Goal: Task Accomplishment & Management: Complete application form

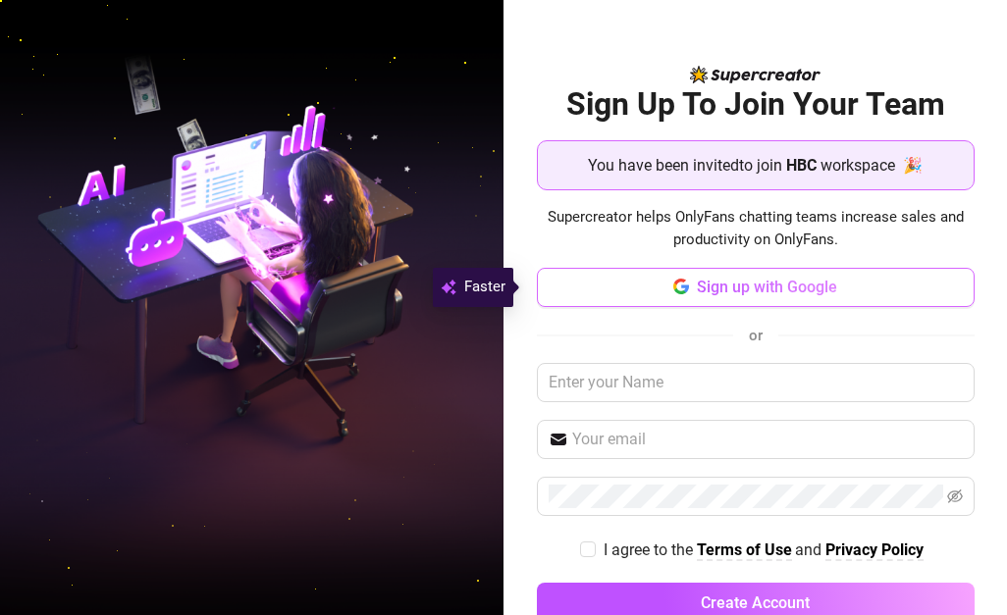
click at [697, 295] on span "Sign up with Google" at bounding box center [767, 287] width 140 height 19
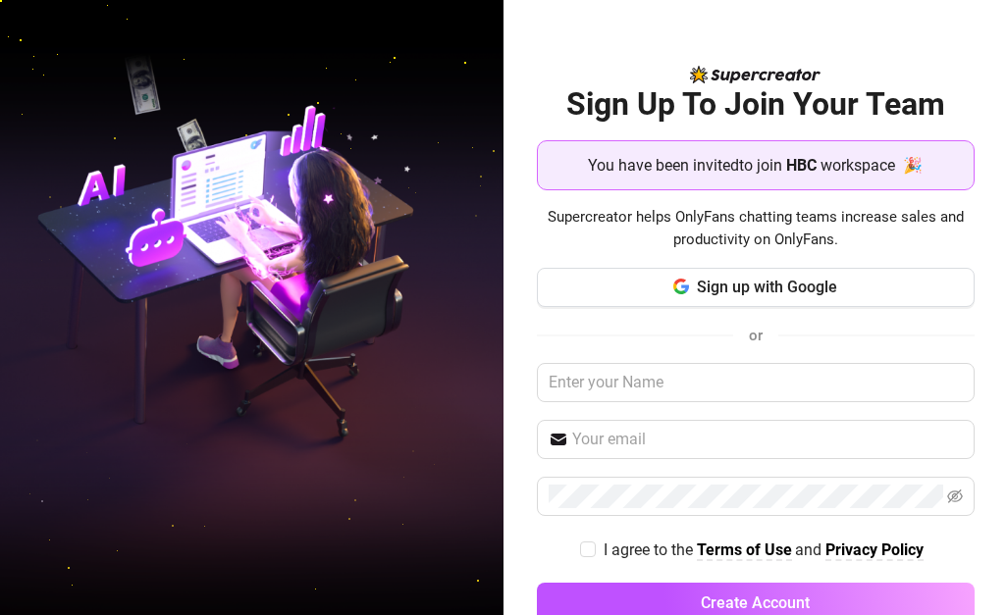
scroll to position [48, 0]
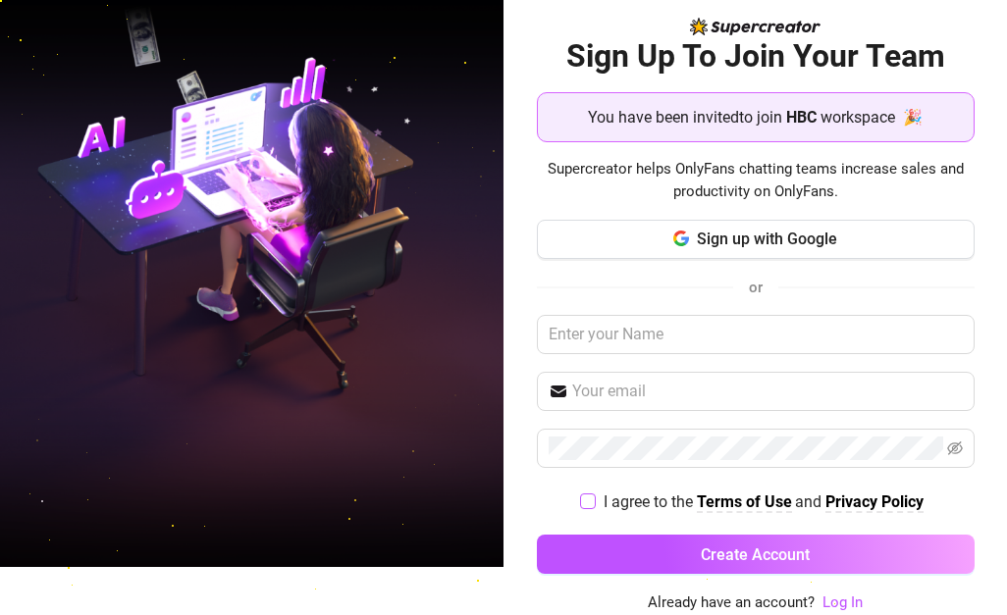
click at [580, 496] on input "I agree to the Terms of Use and Privacy Policy" at bounding box center [587, 501] width 14 height 14
checkbox input "true"
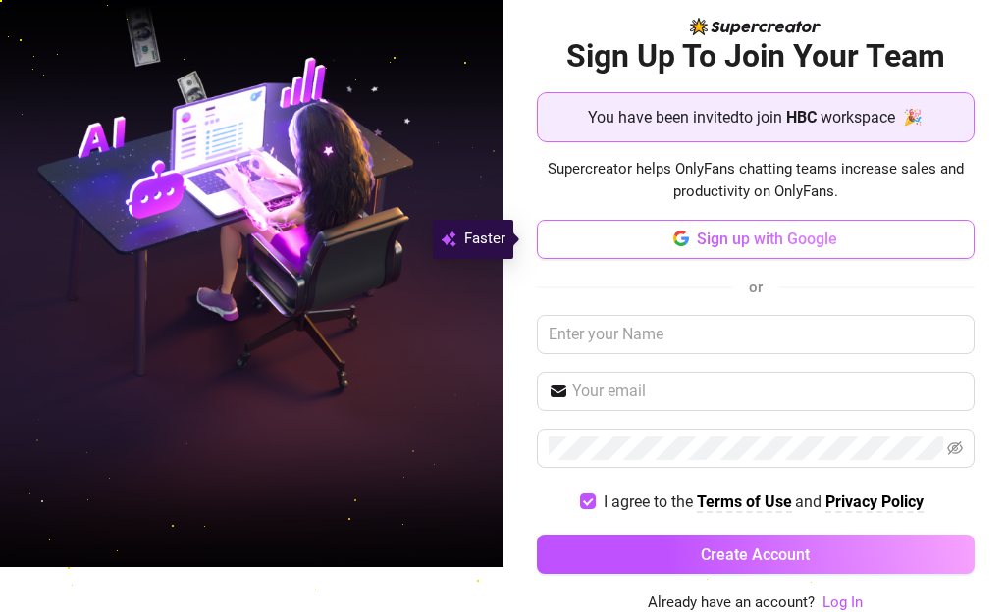
scroll to position [0, 0]
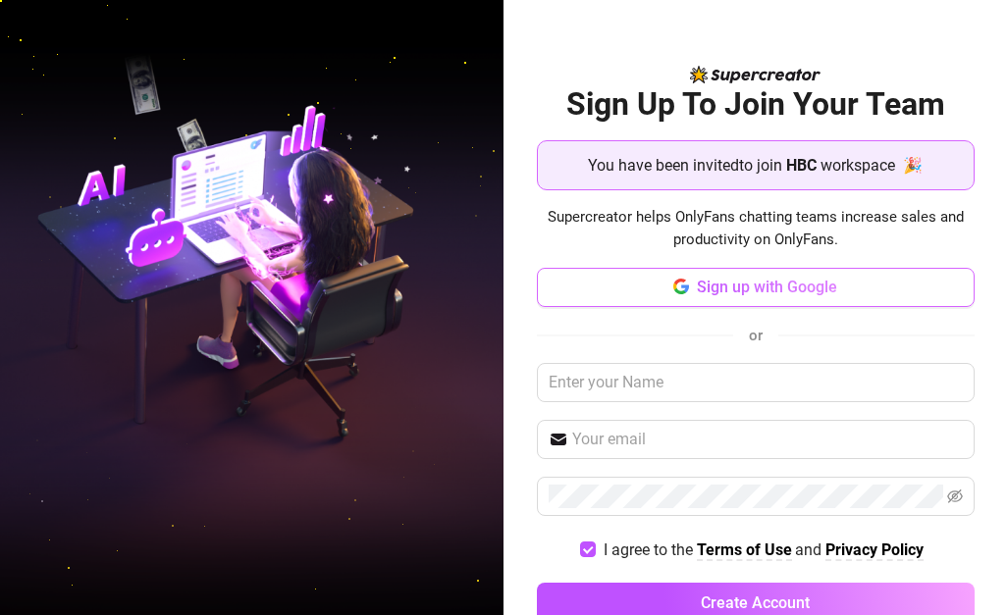
click at [761, 270] on button "Sign up with Google" at bounding box center [756, 287] width 438 height 39
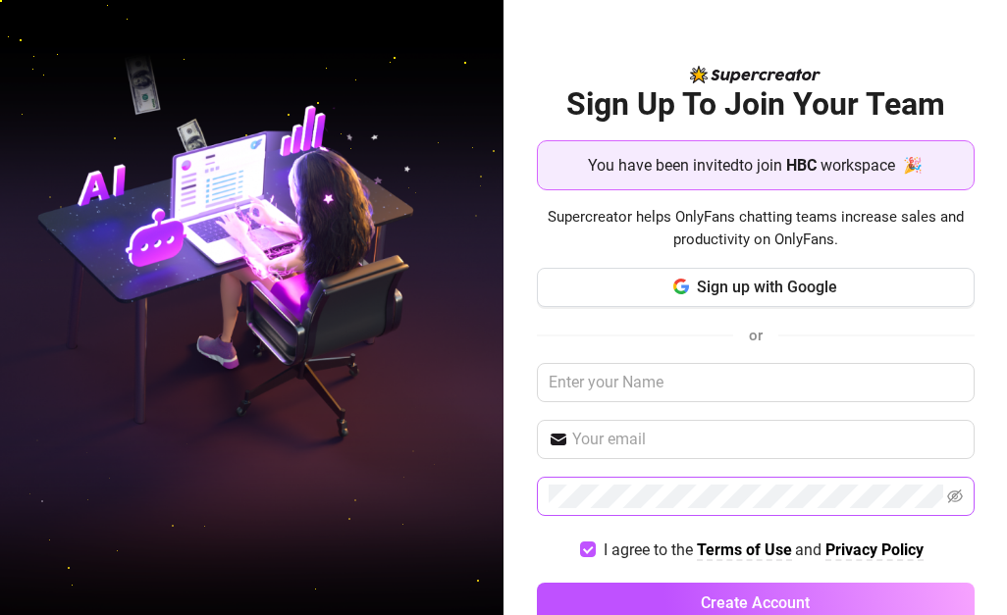
scroll to position [48, 0]
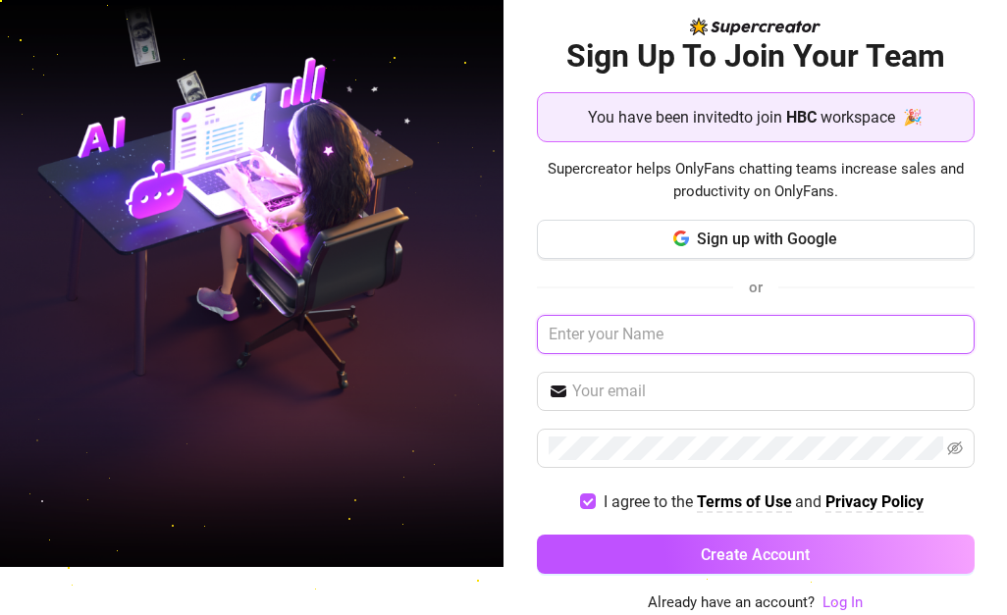
click at [657, 344] on input "text" at bounding box center [756, 334] width 438 height 39
click at [645, 335] on input "text" at bounding box center [756, 334] width 438 height 39
type input "Justinay"
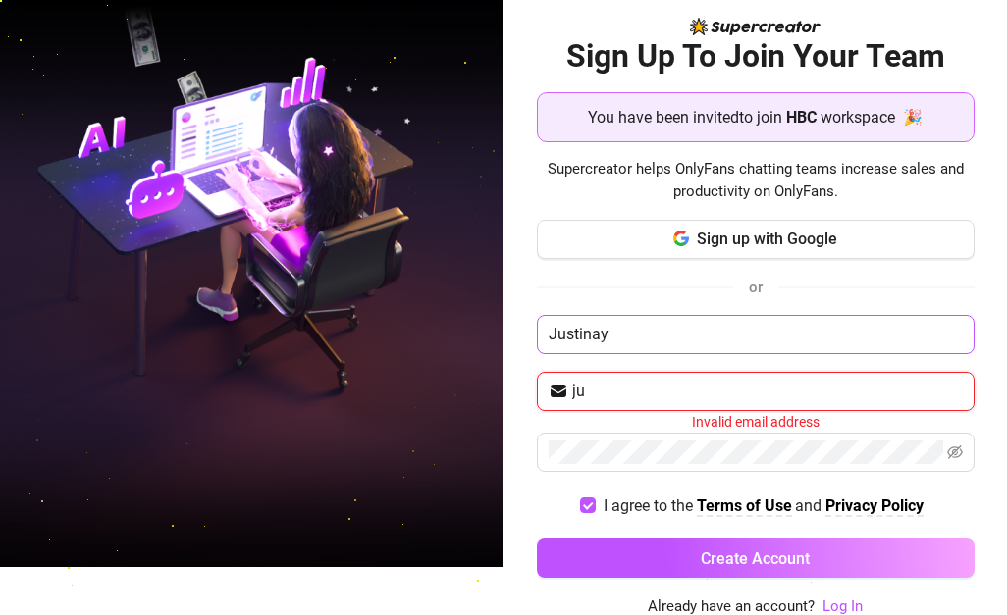
type input "j"
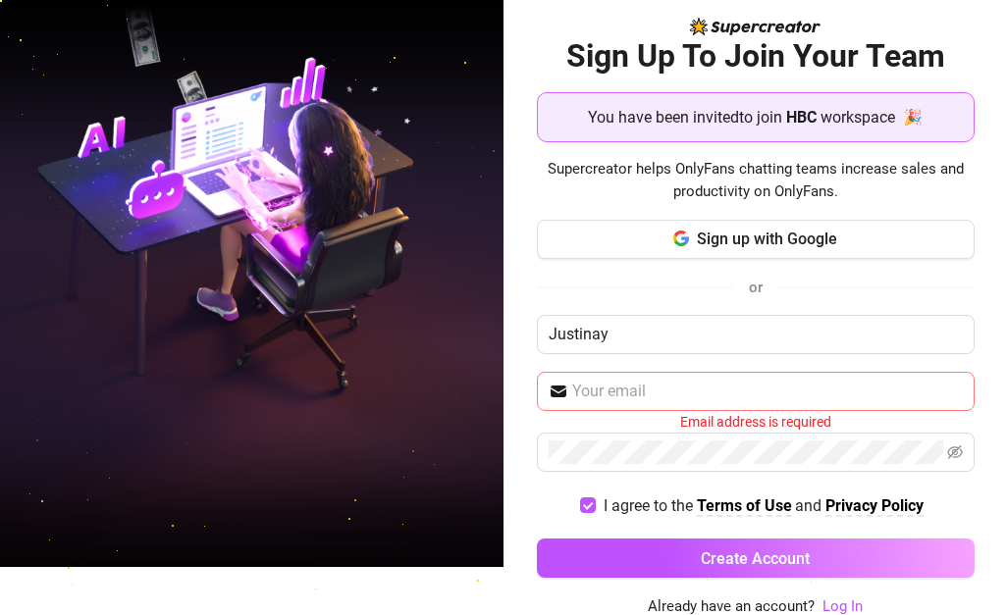
click at [588, 378] on span at bounding box center [756, 391] width 438 height 39
click at [588, 385] on input "text" at bounding box center [767, 392] width 391 height 24
paste input "jcarabata1119@gmail.com"
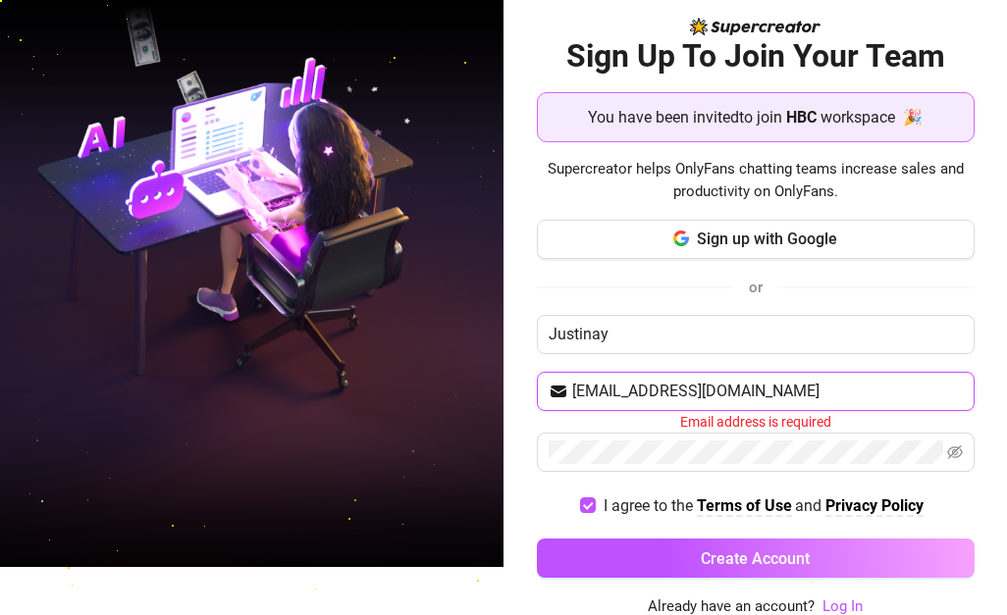
type input "jcarabata1119@gmail.com"
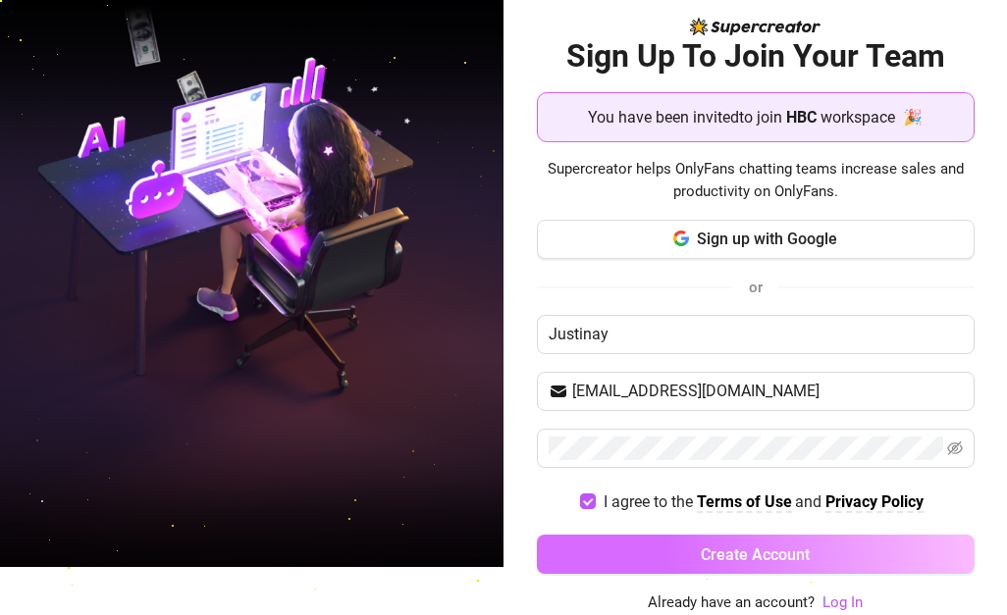
click at [619, 537] on button "Create Account" at bounding box center [756, 554] width 438 height 39
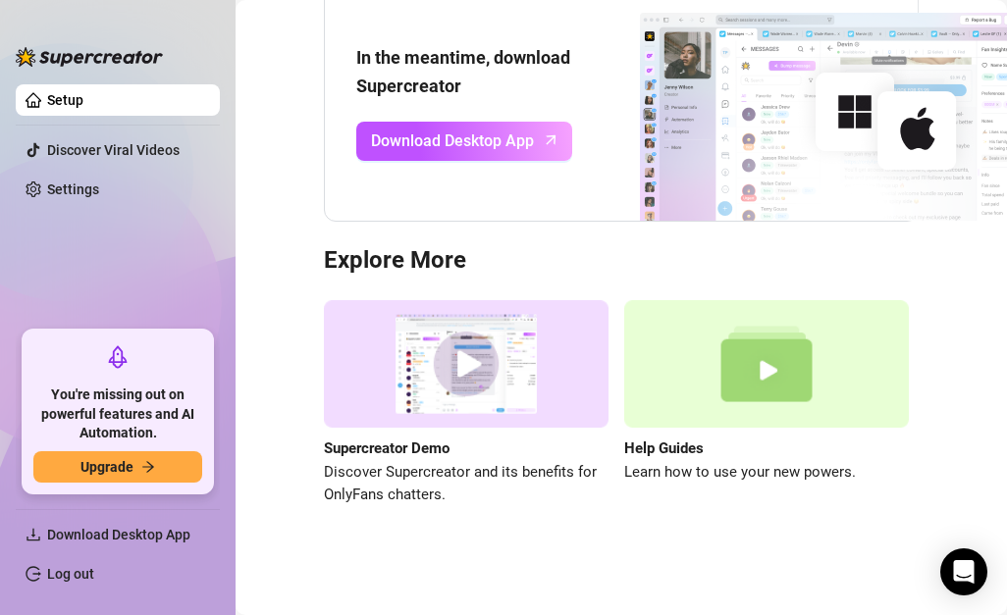
scroll to position [33, 0]
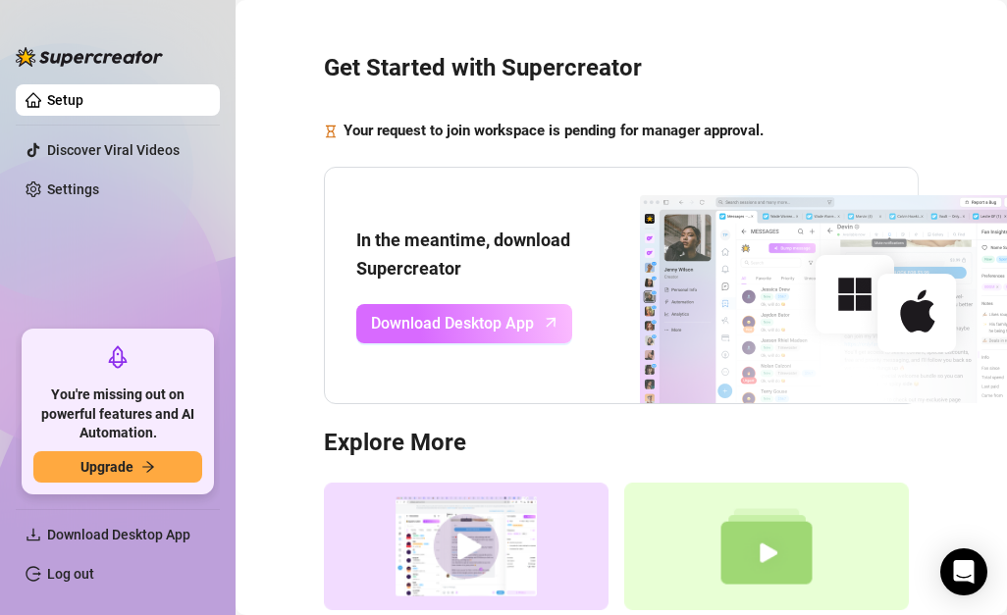
click at [484, 329] on span "Download Desktop App" at bounding box center [452, 323] width 163 height 25
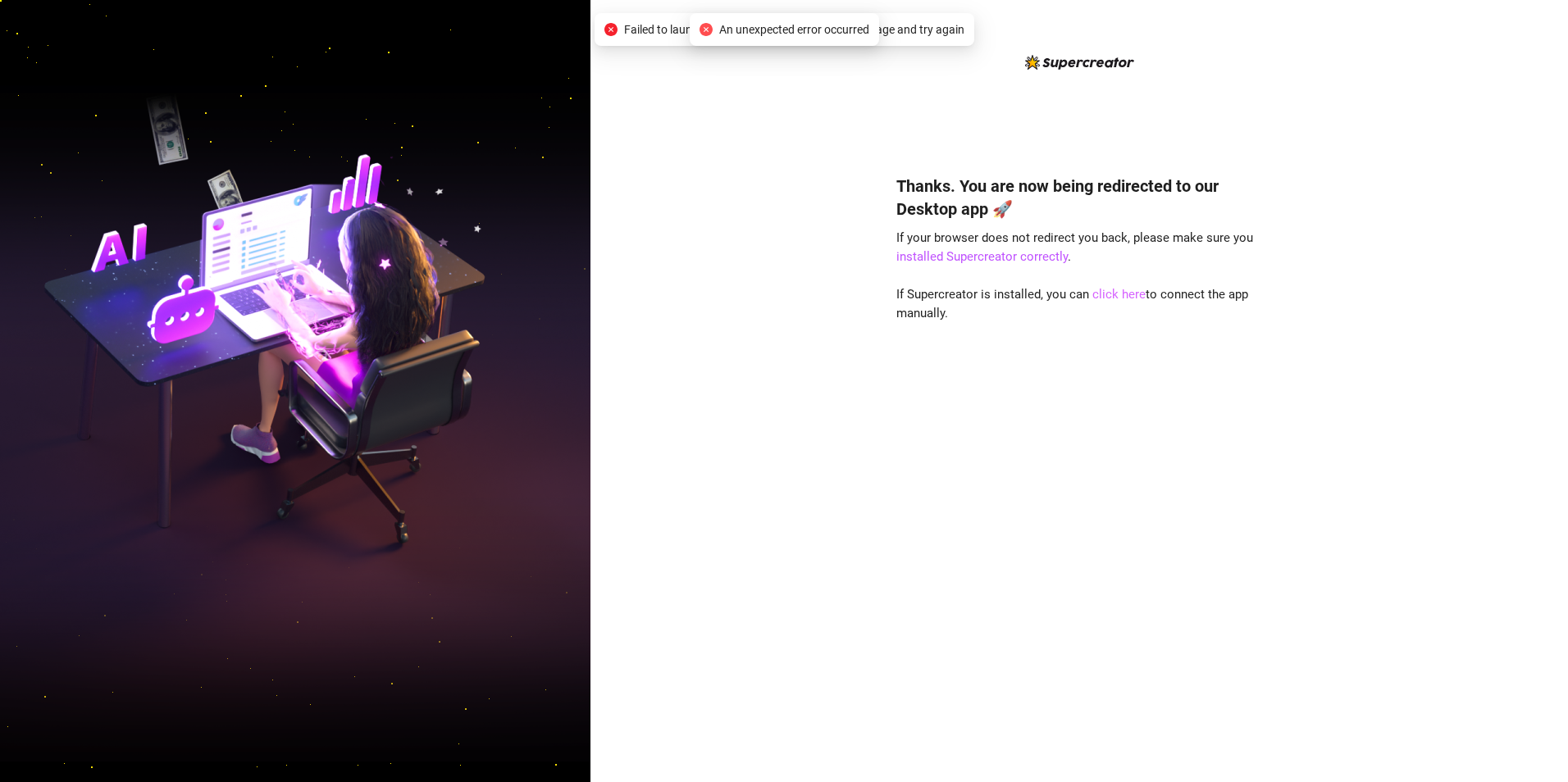
click at [1119, 298] on link "click here" at bounding box center [1119, 294] width 53 height 15
click at [980, 252] on link "installed Supercreator correctly" at bounding box center [982, 256] width 171 height 15
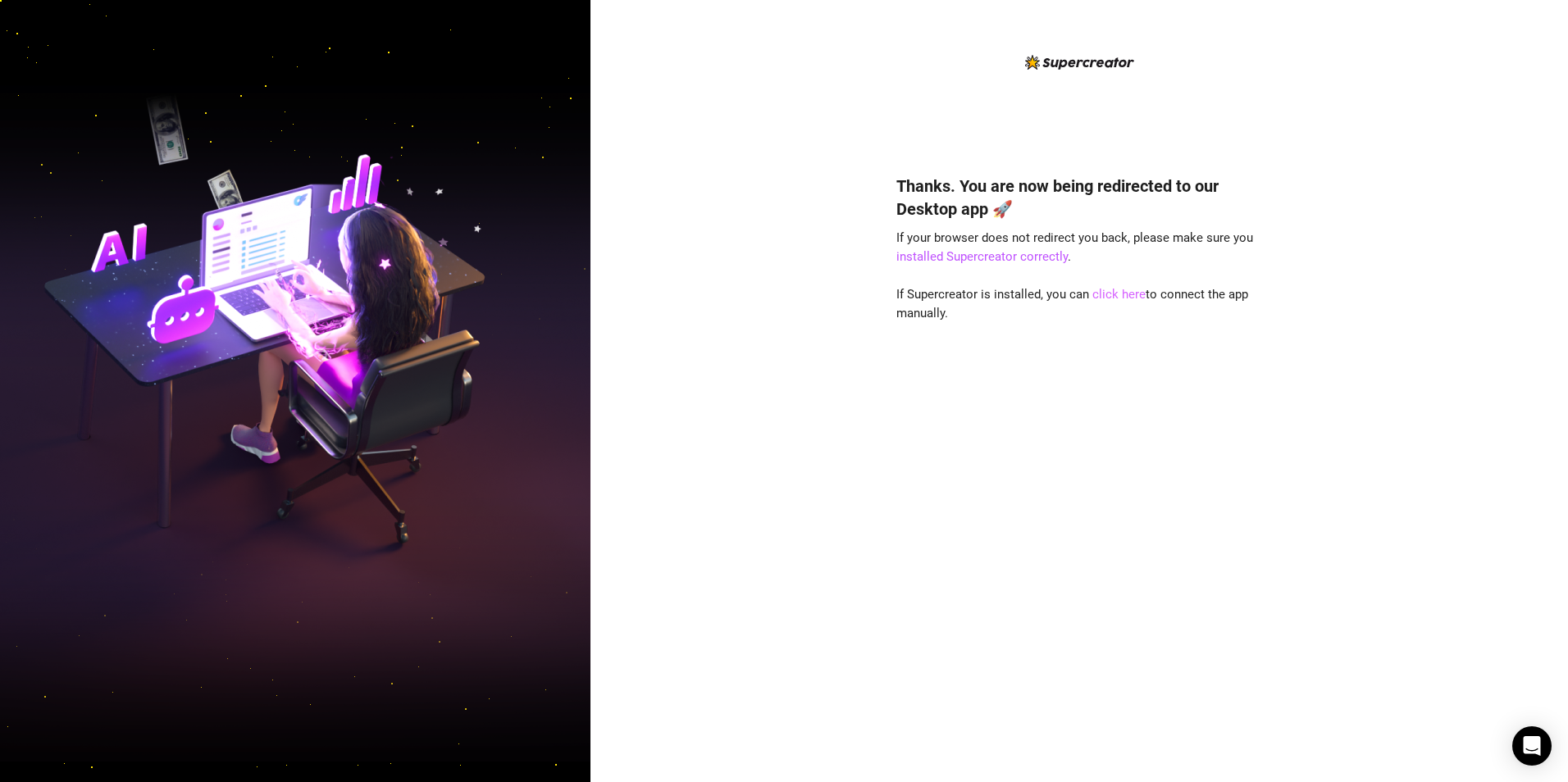
click at [1118, 295] on link "click here" at bounding box center [1119, 294] width 53 height 15
click at [1113, 297] on link "click here" at bounding box center [1119, 294] width 53 height 15
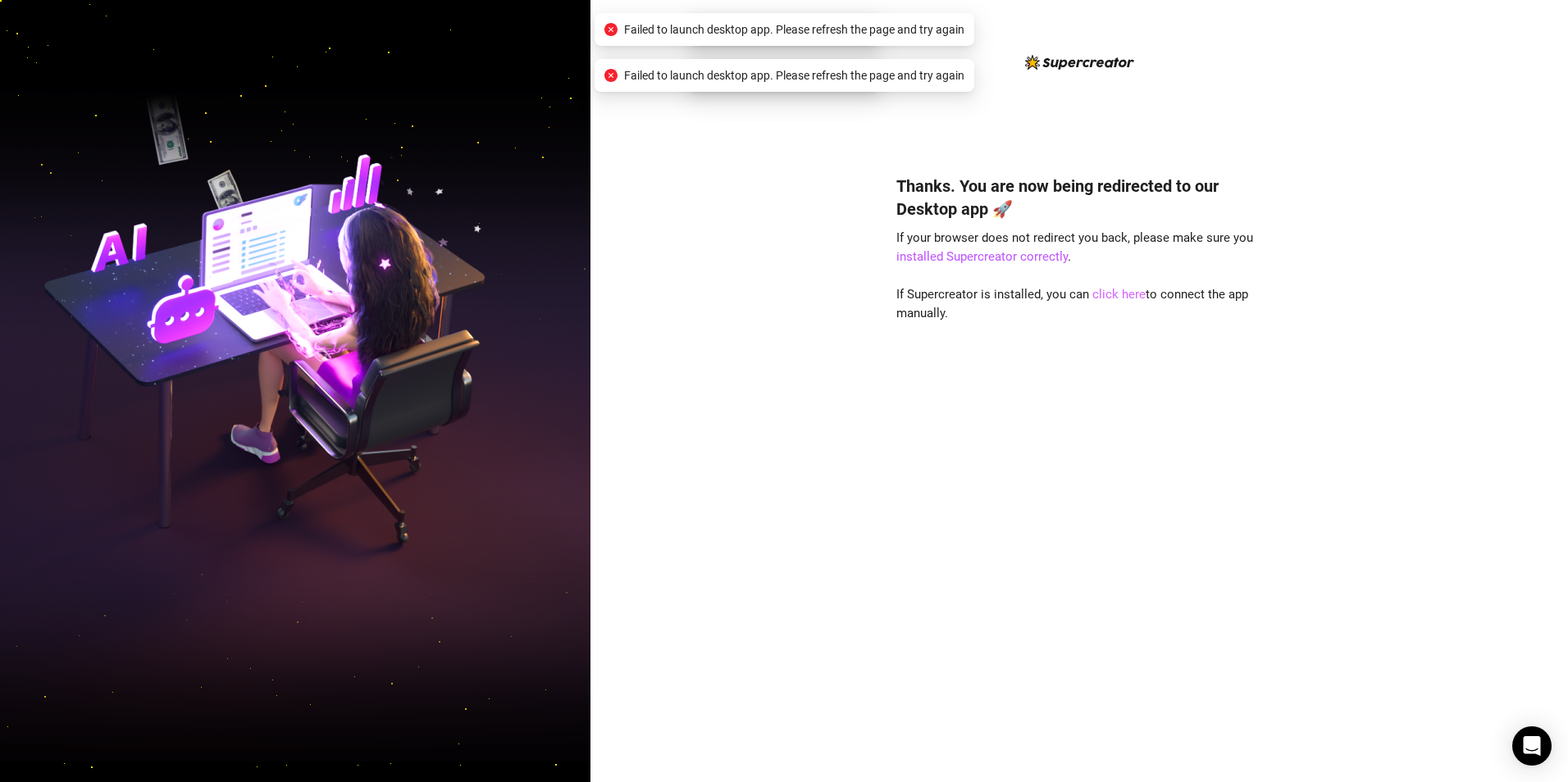
click at [1113, 297] on link "click here" at bounding box center [1119, 294] width 53 height 15
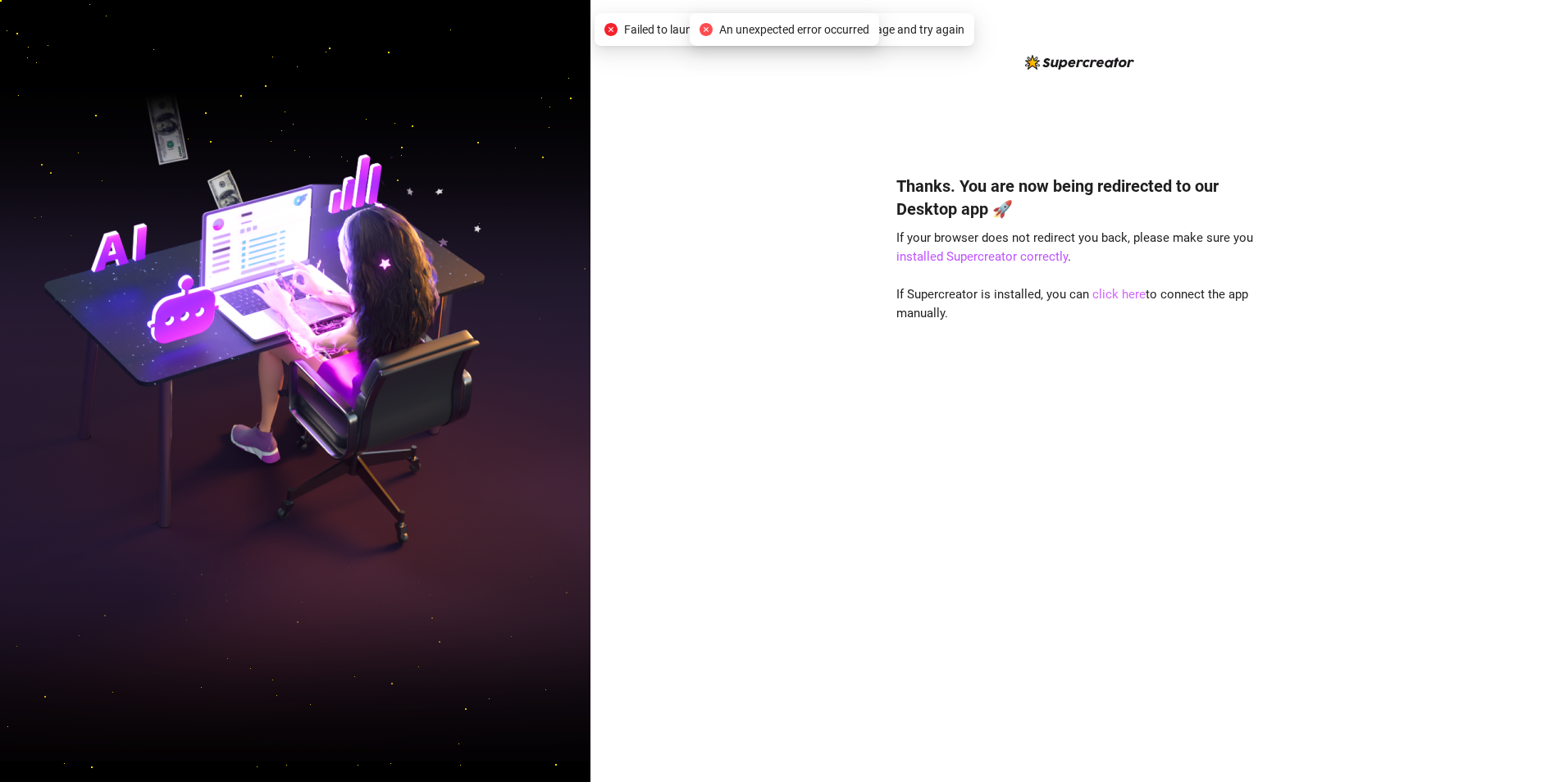
click at [1115, 301] on link "click here" at bounding box center [1119, 294] width 53 height 15
click at [1115, 294] on link "click here" at bounding box center [1119, 294] width 53 height 15
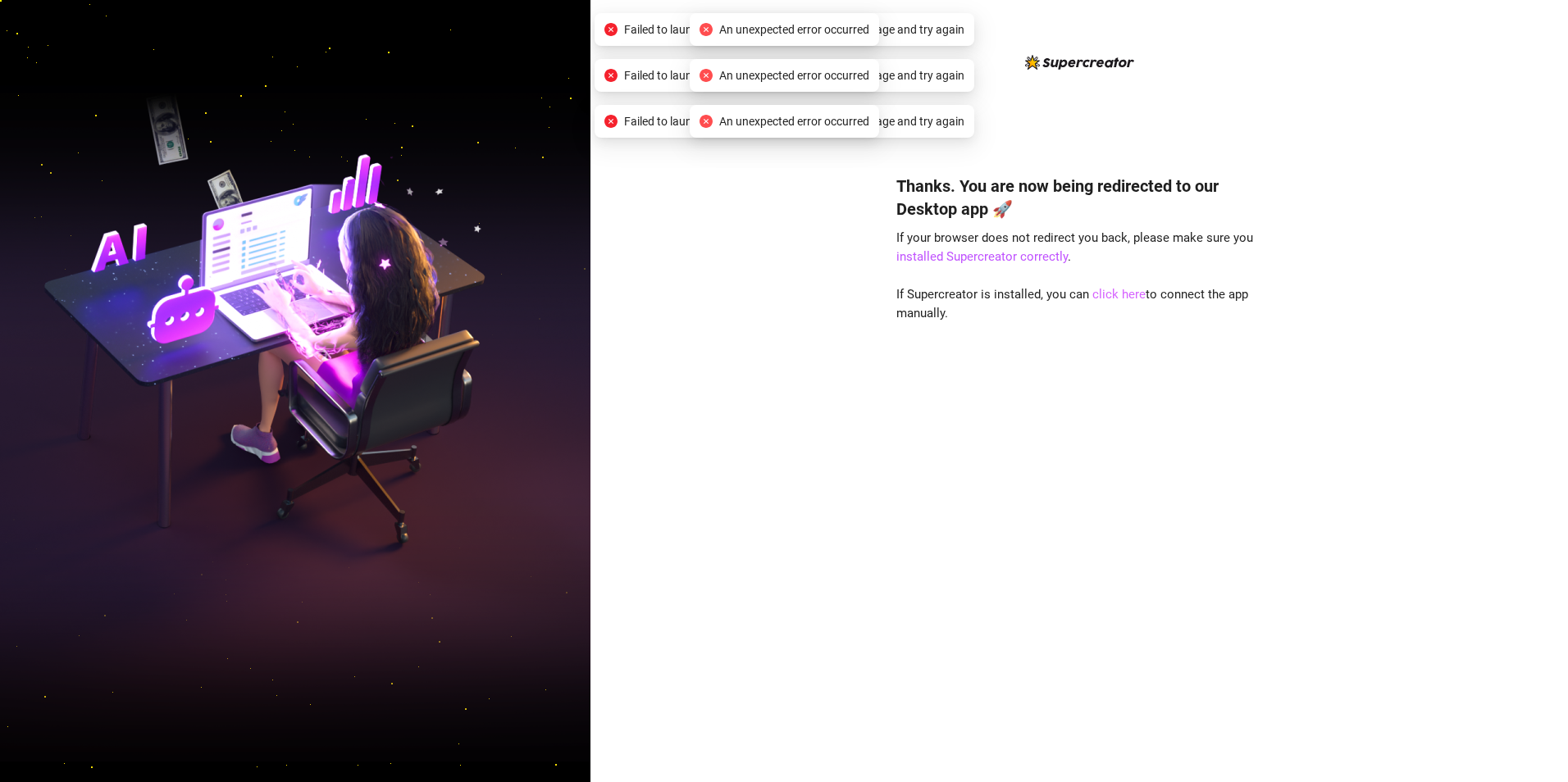
click at [1115, 294] on link "click here" at bounding box center [1119, 294] width 53 height 15
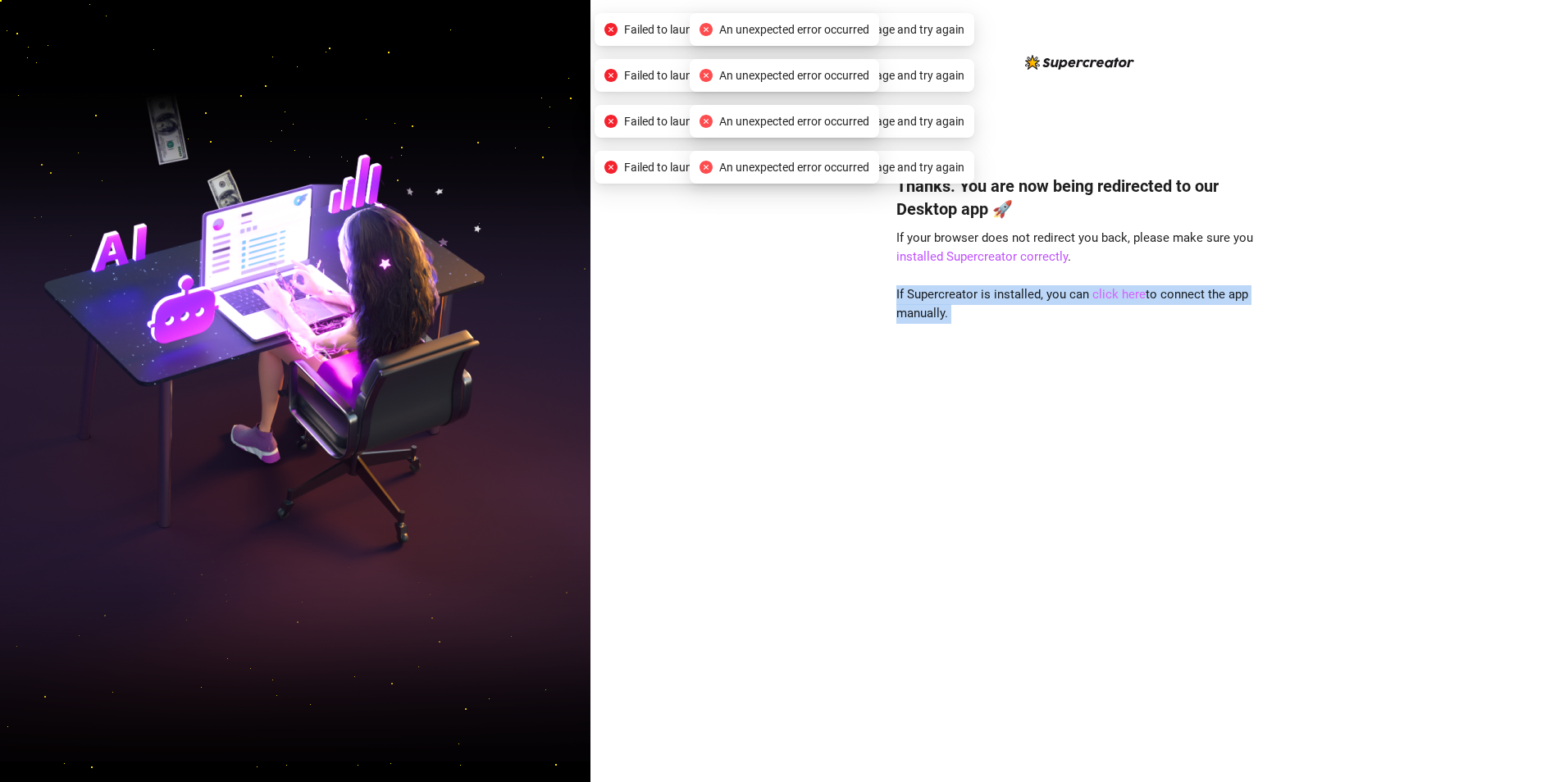
click at [1115, 294] on link "click here" at bounding box center [1119, 294] width 53 height 15
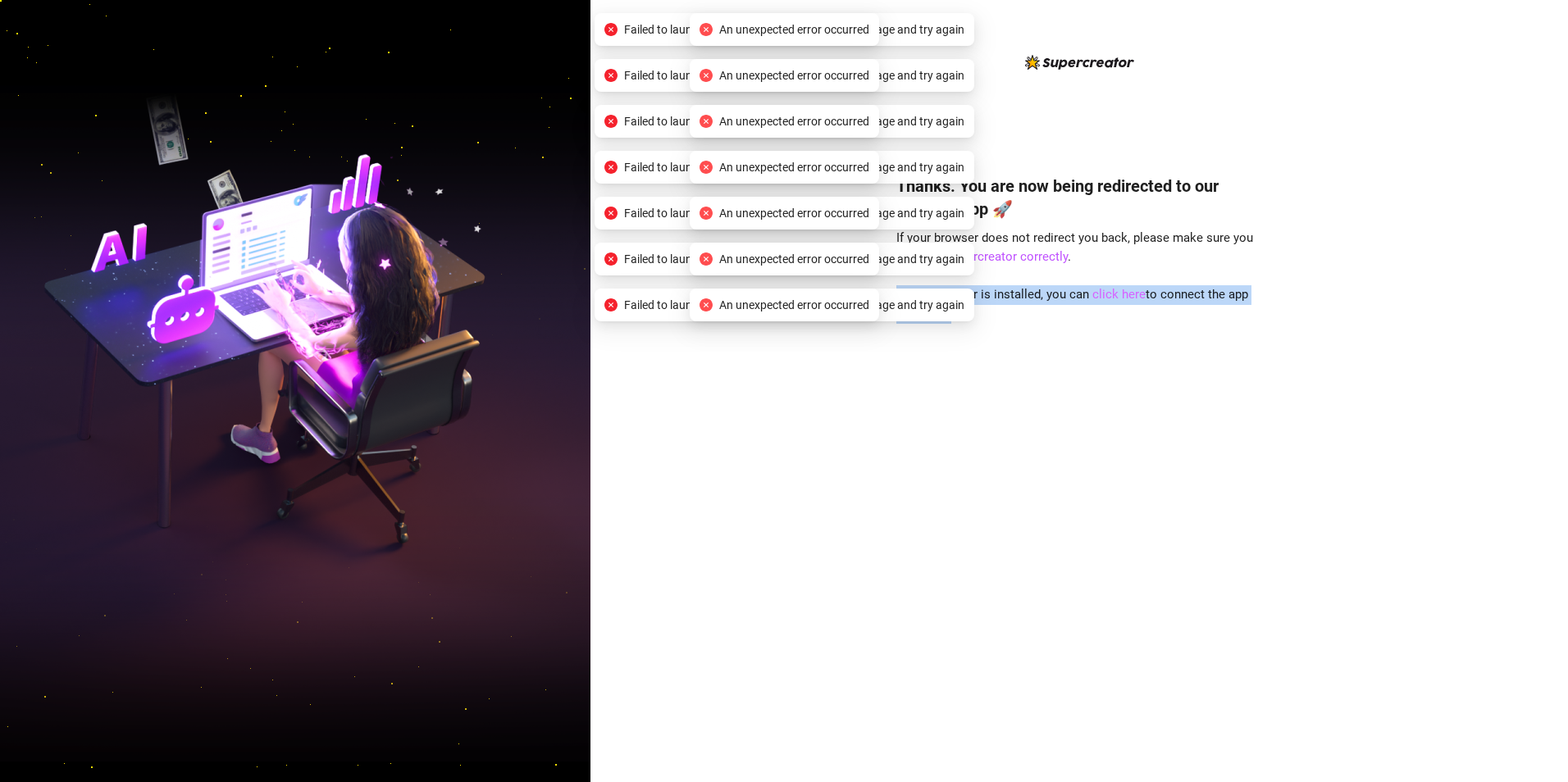
click at [1115, 294] on link "click here" at bounding box center [1119, 294] width 53 height 15
drag, startPoint x: 1115, startPoint y: 294, endPoint x: 1092, endPoint y: 373, distance: 82.3
click at [1092, 373] on div "Thanks. You are now being redirected to our Desktop app 🚀 If your browser does …" at bounding box center [1080, 454] width 366 height 603
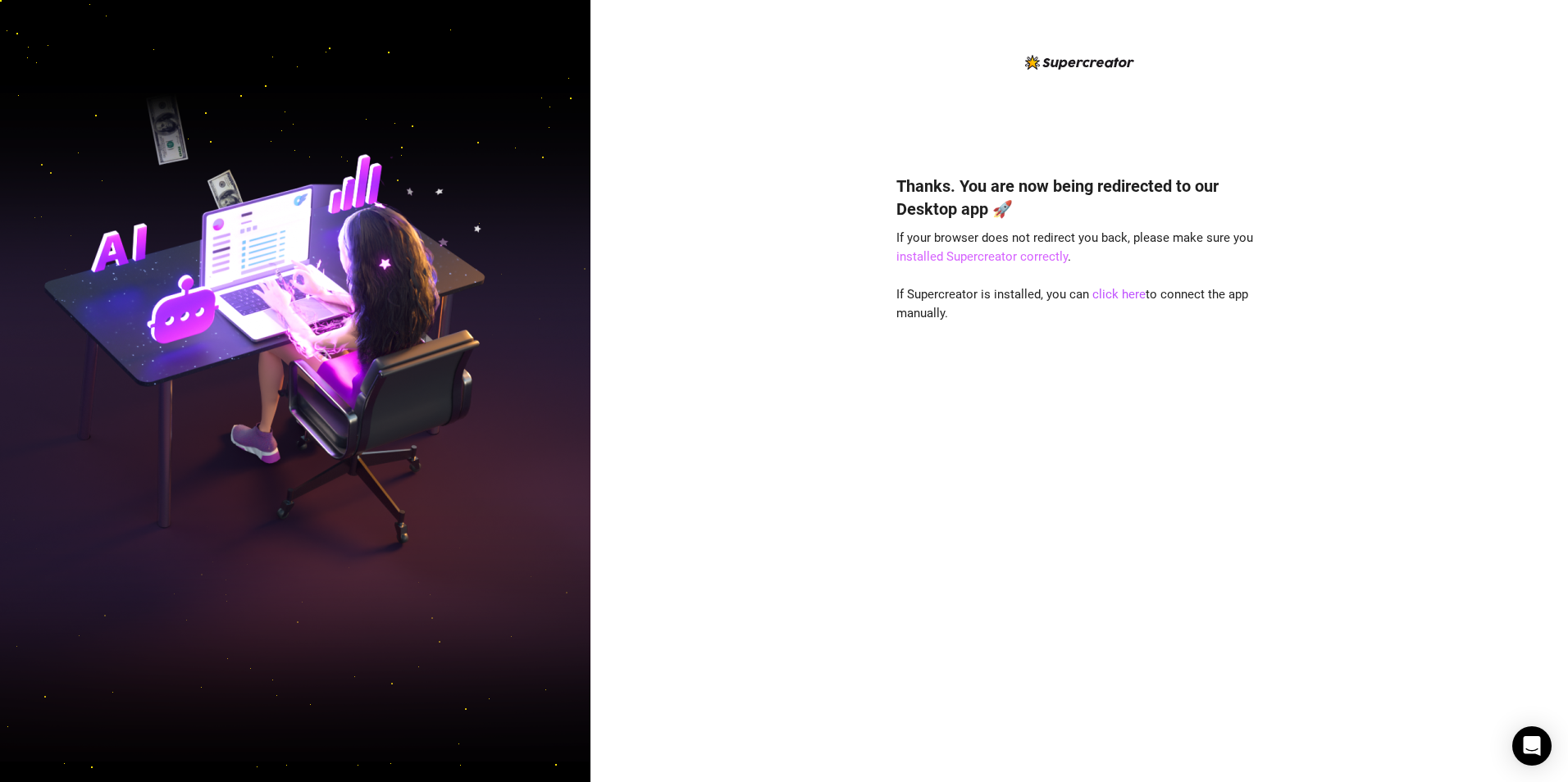
click at [1000, 257] on link "installed Supercreator correctly" at bounding box center [982, 256] width 171 height 15
click at [989, 250] on link "installed Supercreator correctly" at bounding box center [982, 256] width 171 height 15
click at [1107, 297] on link "click here" at bounding box center [1119, 294] width 53 height 15
